Goal: Task Accomplishment & Management: Use online tool/utility

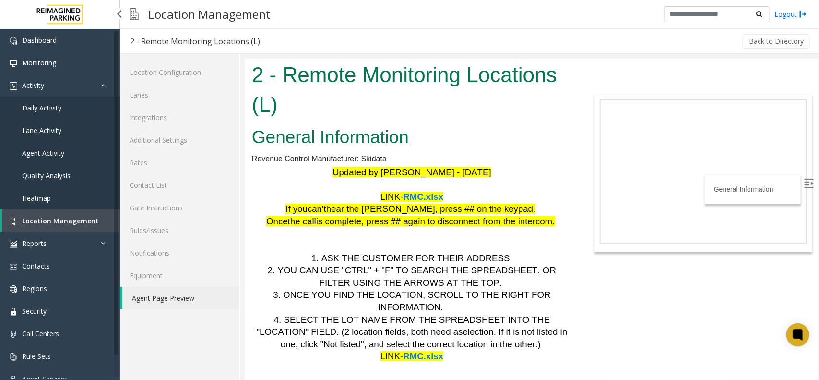
click at [60, 219] on span "Location Management" at bounding box center [60, 220] width 77 height 9
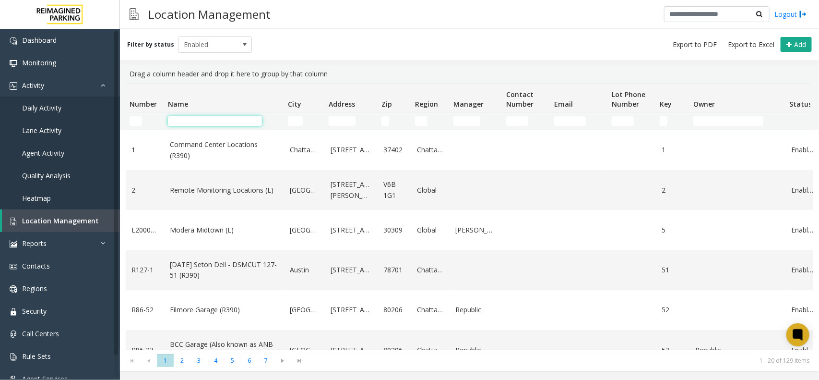
click at [198, 123] on input "Name Filter" at bounding box center [215, 121] width 94 height 10
type input "*****"
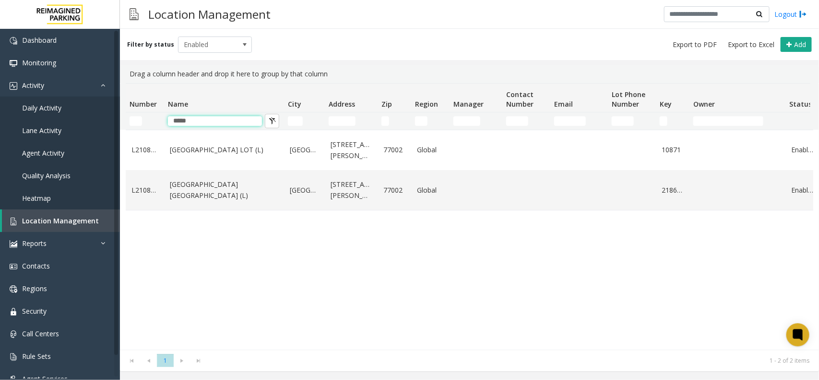
drag, startPoint x: 207, startPoint y: 124, endPoint x: 2, endPoint y: 140, distance: 205.6
click at [0, 142] on app-root "Dashboard Monitoring Activity Daily Activity Lane Activity Agent Activity Quali…" at bounding box center [409, 190] width 819 height 380
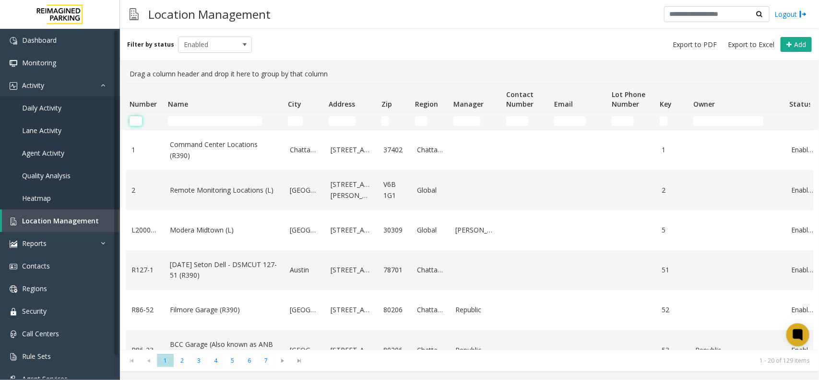
click at [133, 120] on input "Number Filter" at bounding box center [136, 121] width 12 height 10
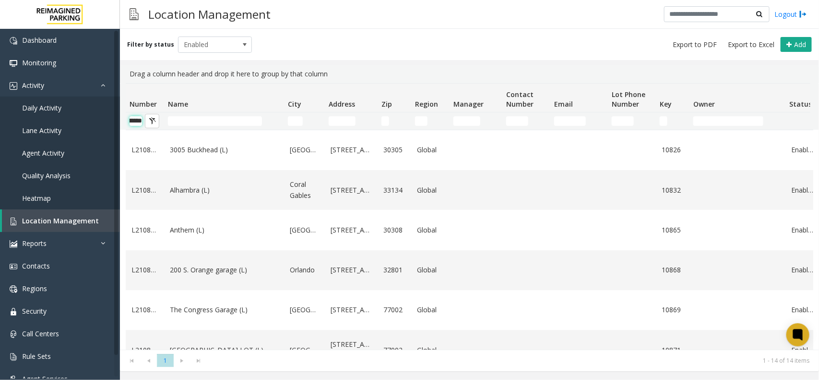
scroll to position [0, 24]
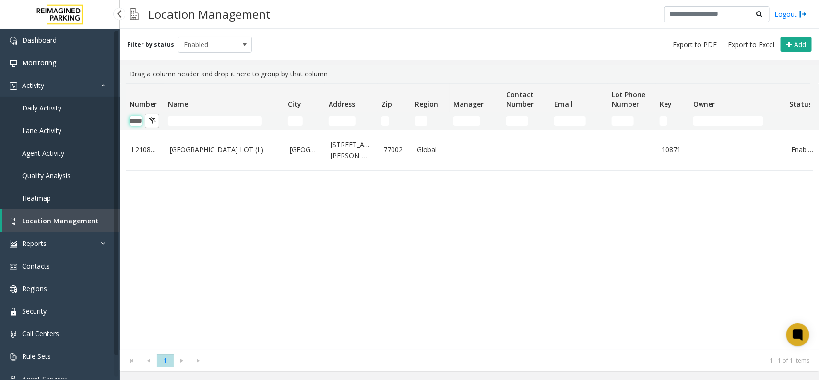
type input "********"
click at [48, 154] on span "Agent Activity" at bounding box center [43, 152] width 42 height 9
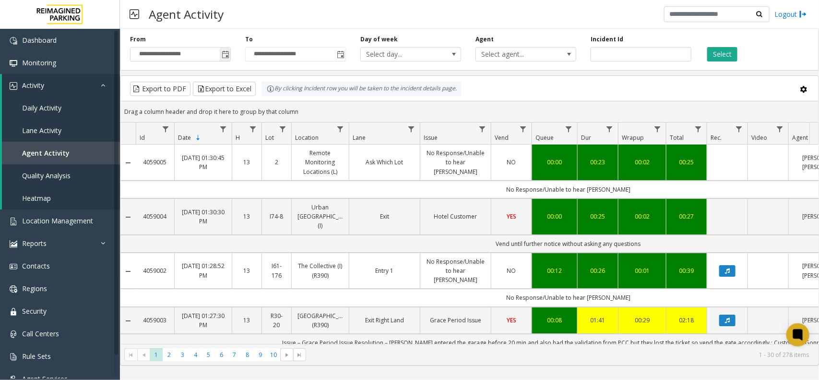
click at [222, 56] on span "Toggle popup" at bounding box center [226, 55] width 8 height 8
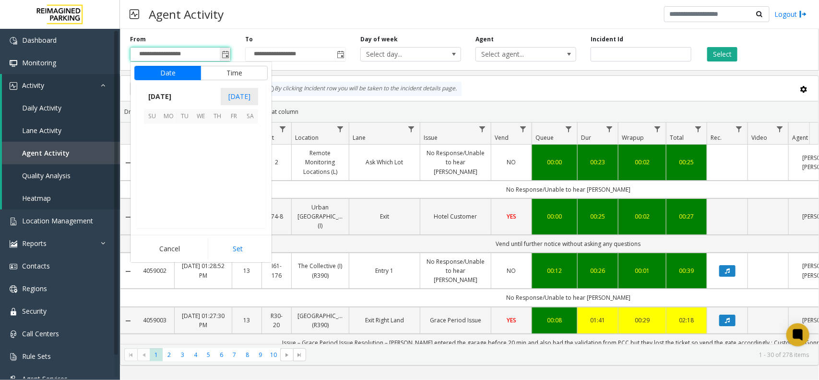
scroll to position [172071, 0]
click at [160, 97] on span "[DATE]" at bounding box center [160, 96] width 32 height 14
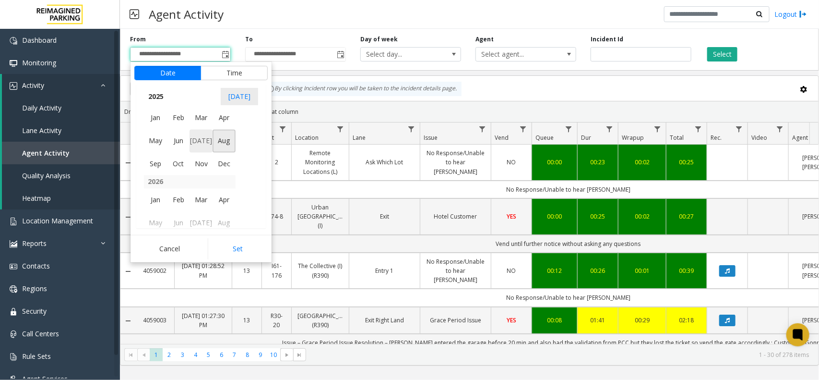
click at [200, 137] on span "[DATE]" at bounding box center [201, 141] width 23 height 23
click at [185, 129] on span "1" at bounding box center [185, 132] width 16 height 16
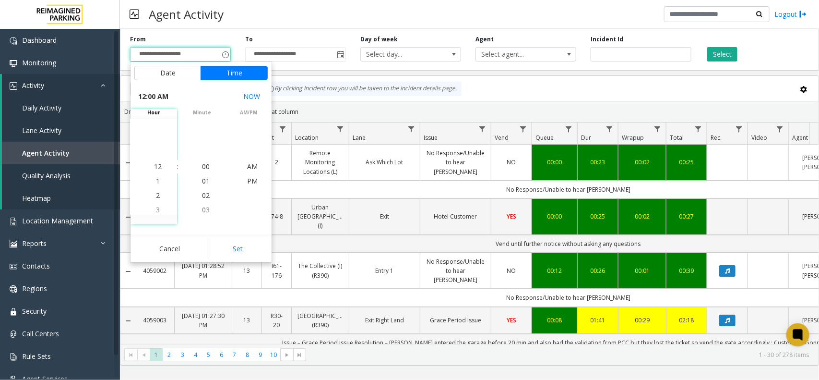
drag, startPoint x: 230, startPoint y: 244, endPoint x: 336, endPoint y: 152, distance: 140.2
click at [236, 239] on button "Set" at bounding box center [238, 248] width 60 height 21
type input "**********"
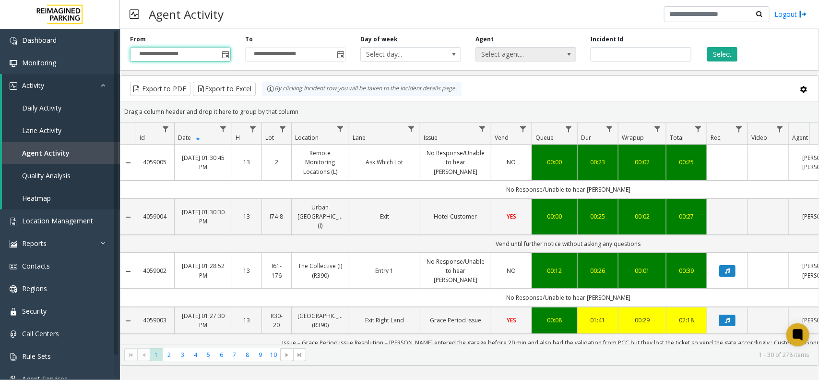
click at [509, 52] on span "Select agent..." at bounding box center [516, 54] width 80 height 13
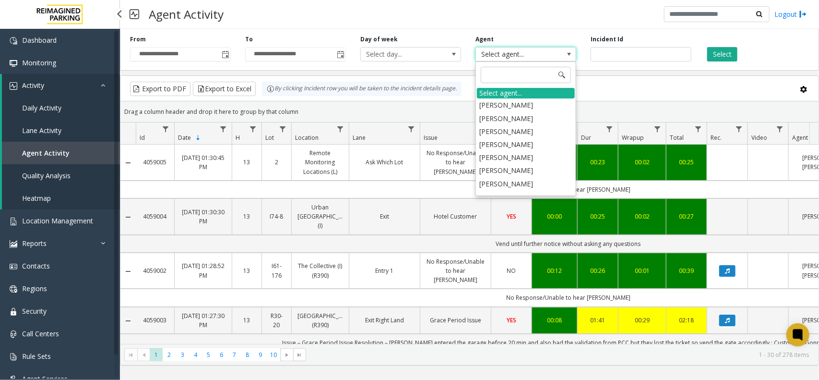
click at [31, 101] on link "Daily Activity" at bounding box center [61, 107] width 118 height 23
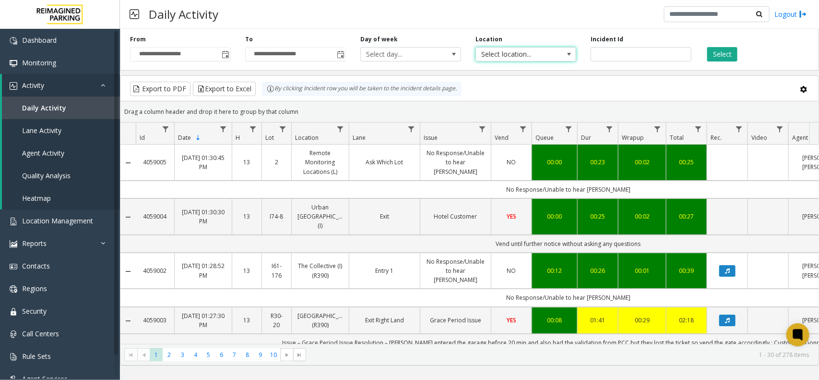
click at [519, 53] on span "Select location..." at bounding box center [516, 54] width 80 height 13
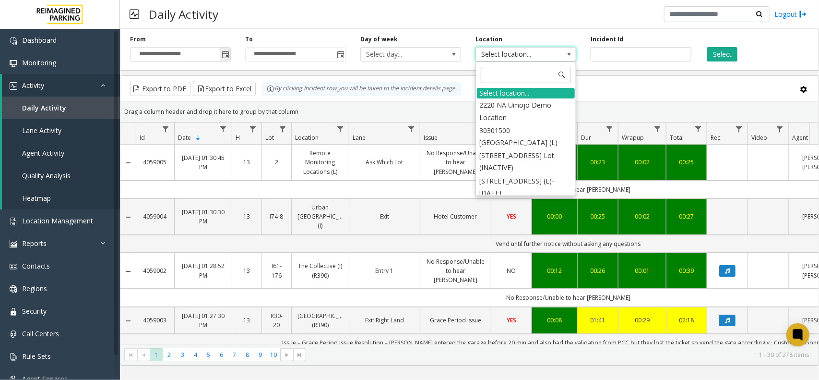
click at [225, 55] on span "Toggle popup" at bounding box center [226, 55] width 8 height 8
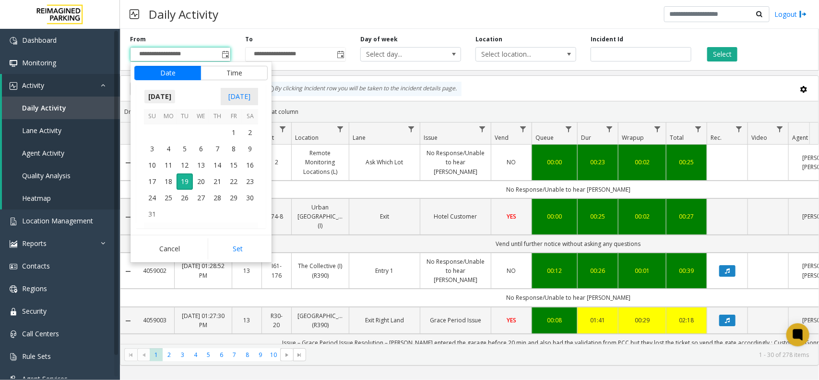
click at [167, 97] on span "[DATE]" at bounding box center [160, 96] width 32 height 14
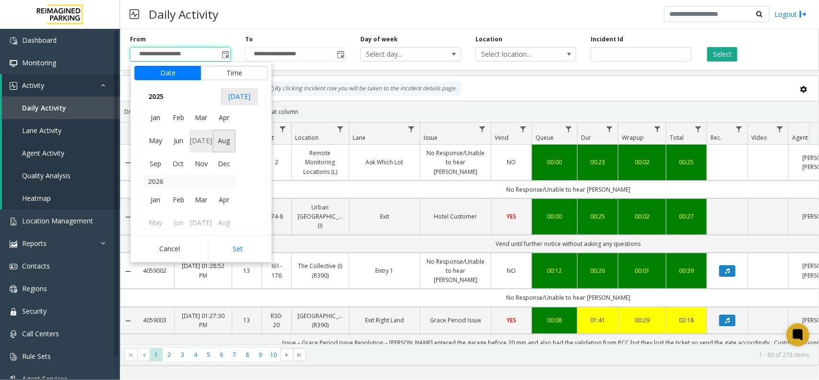
click at [198, 139] on span "[DATE]" at bounding box center [201, 141] width 23 height 23
click at [188, 132] on span "1" at bounding box center [185, 132] width 16 height 16
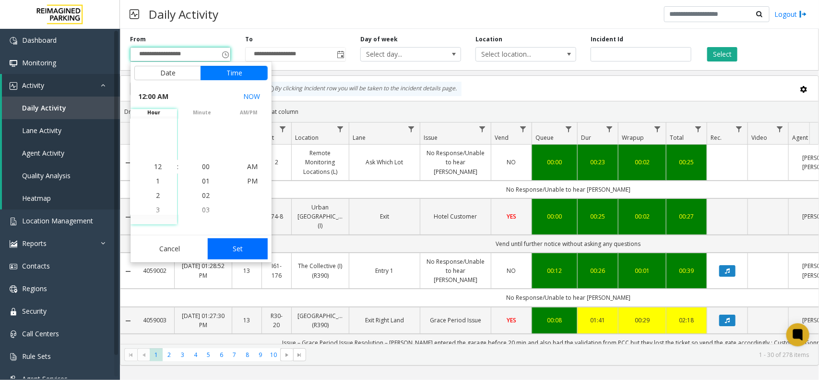
click at [247, 251] on button "Set" at bounding box center [238, 248] width 60 height 21
type input "**********"
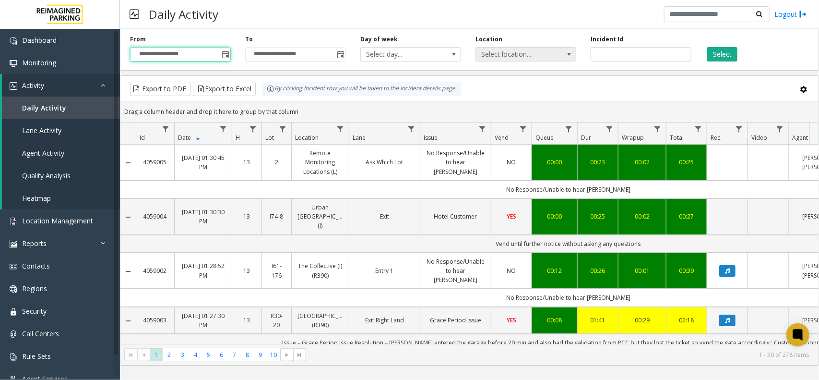
click at [543, 59] on span "Select location..." at bounding box center [516, 54] width 80 height 13
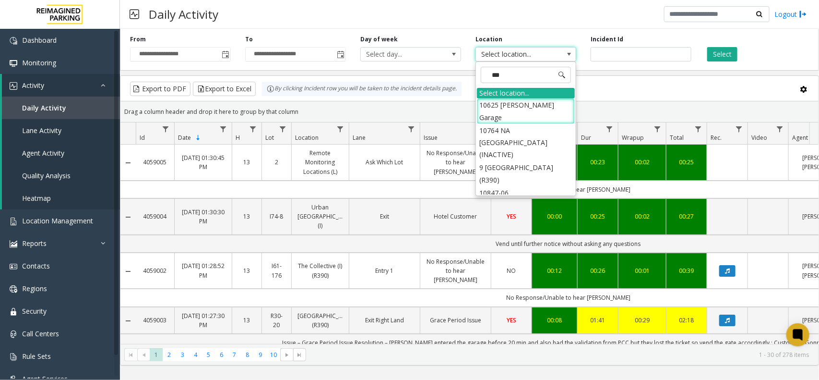
type input "****"
click at [506, 154] on li "L21086905 [GEOGRAPHIC_DATA] (L)" at bounding box center [526, 161] width 98 height 25
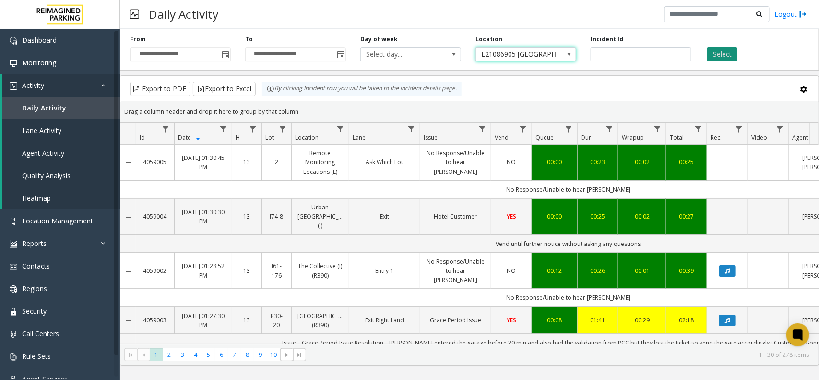
click at [723, 50] on button "Select" at bounding box center [722, 54] width 30 height 14
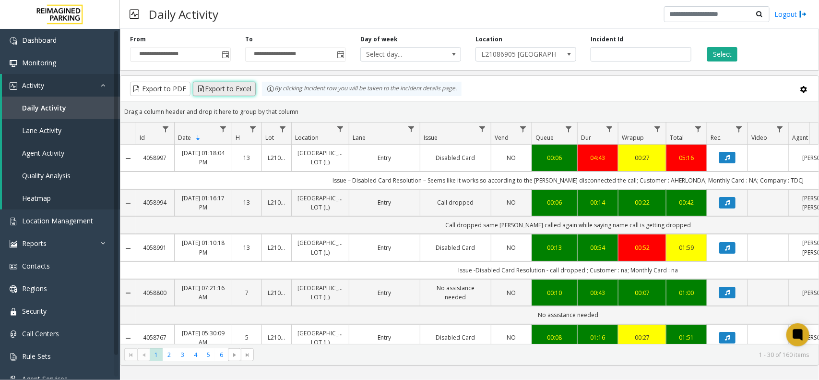
click at [228, 86] on button "Export to Excel" at bounding box center [224, 89] width 63 height 14
